Goal: Information Seeking & Learning: Understand process/instructions

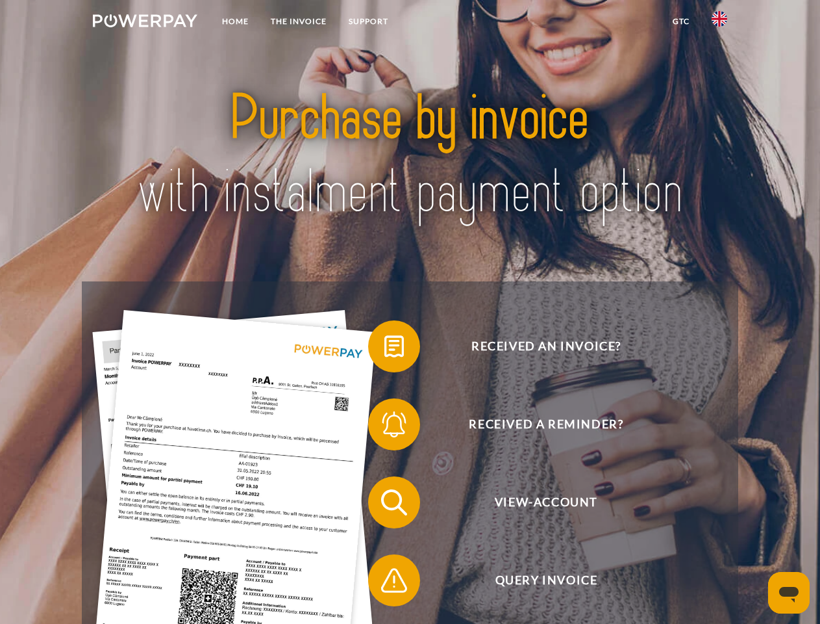
click at [145, 23] on img at bounding box center [145, 20] width 105 height 13
click at [720, 23] on img at bounding box center [720, 19] width 16 height 16
click at [681, 21] on link "GTC" at bounding box center [681, 21] width 39 height 23
click at [385, 349] on span at bounding box center [374, 346] width 65 height 65
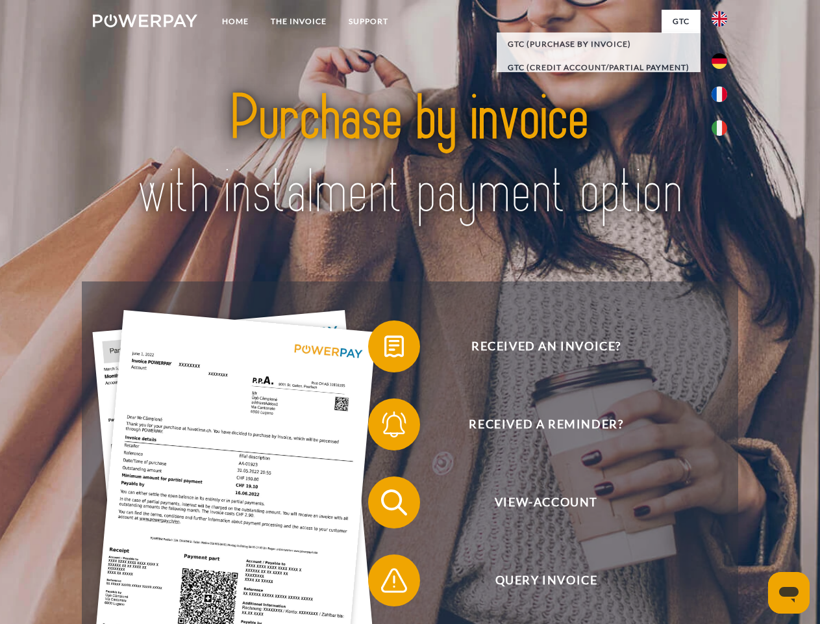
click at [385, 427] on span at bounding box center [374, 424] width 65 height 65
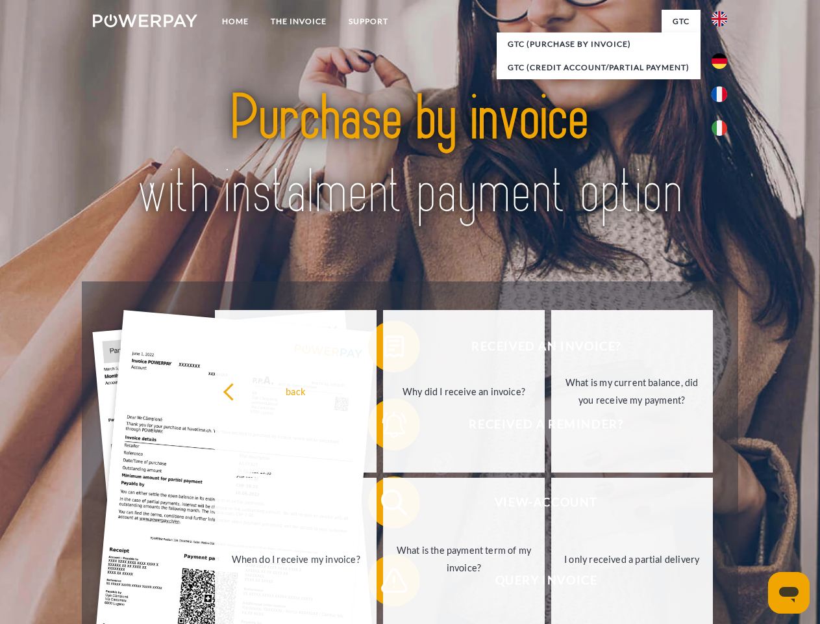
click at [385, 505] on link "What is the payment term of my invoice?" at bounding box center [464, 558] width 162 height 162
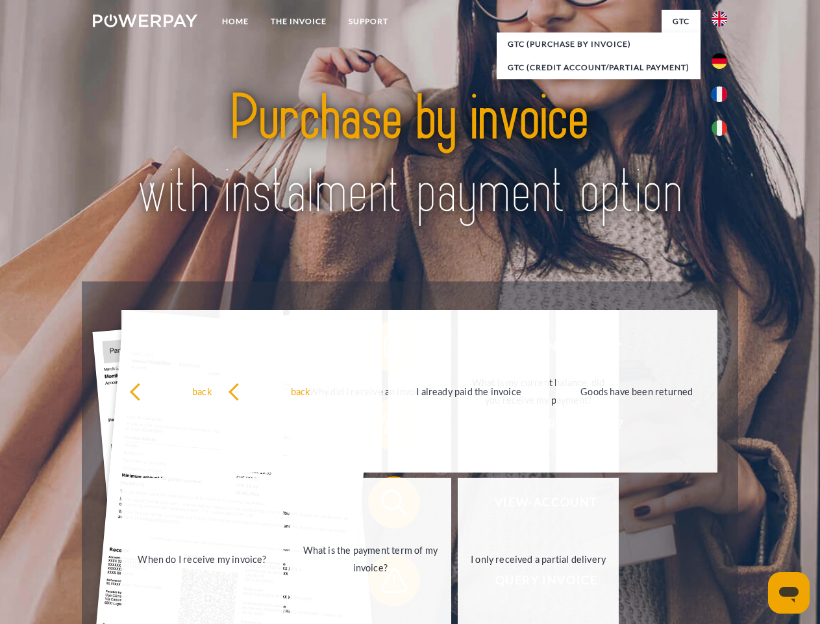
click at [385, 583] on span at bounding box center [374, 580] width 65 height 65
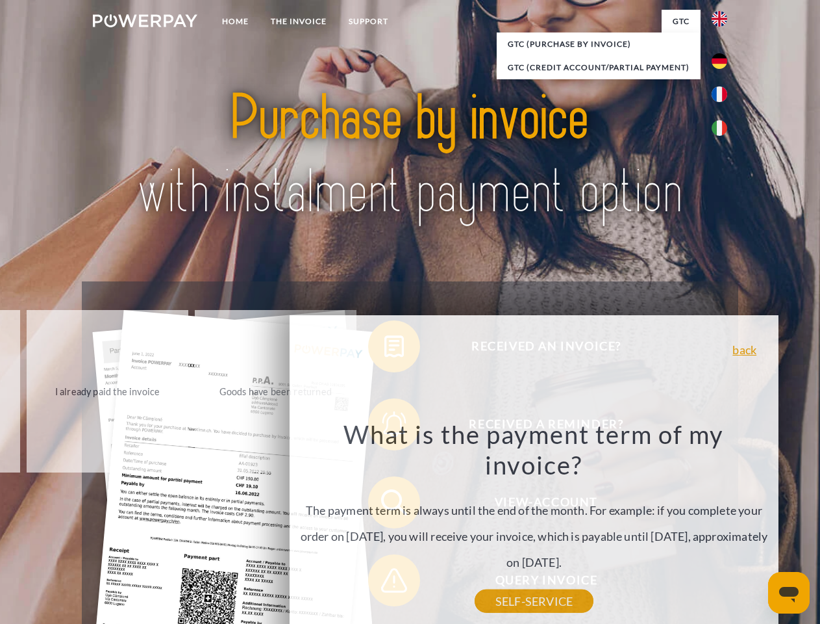
click at [789, 592] on icon "Open messaging window" at bounding box center [789, 595] width 19 height 16
